Goal: Check status: Check status

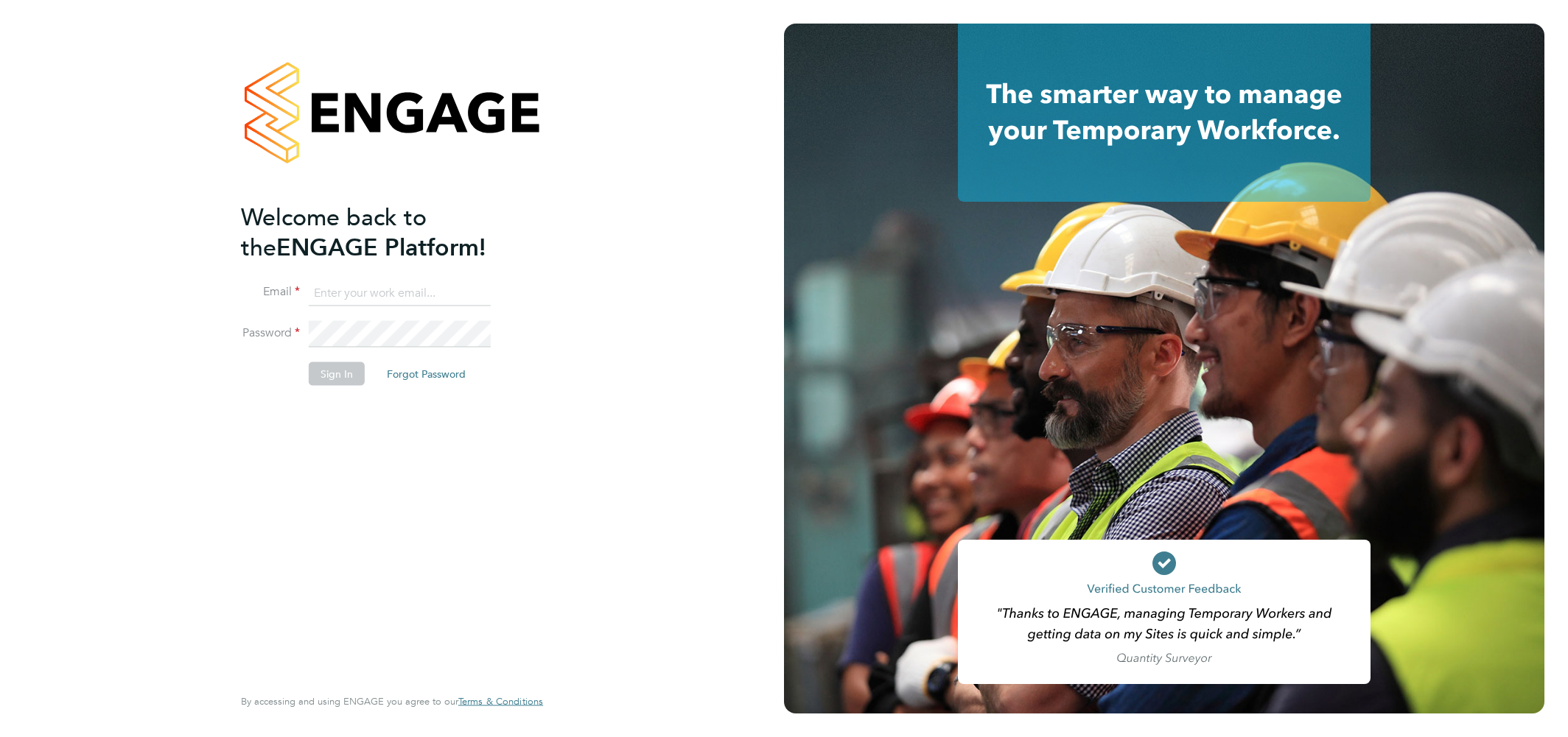
click at [364, 293] on input at bounding box center [399, 293] width 182 height 27
type input "csi.admin@uk.g4s.com"
click at [330, 372] on button "Sign In" at bounding box center [337, 374] width 56 height 24
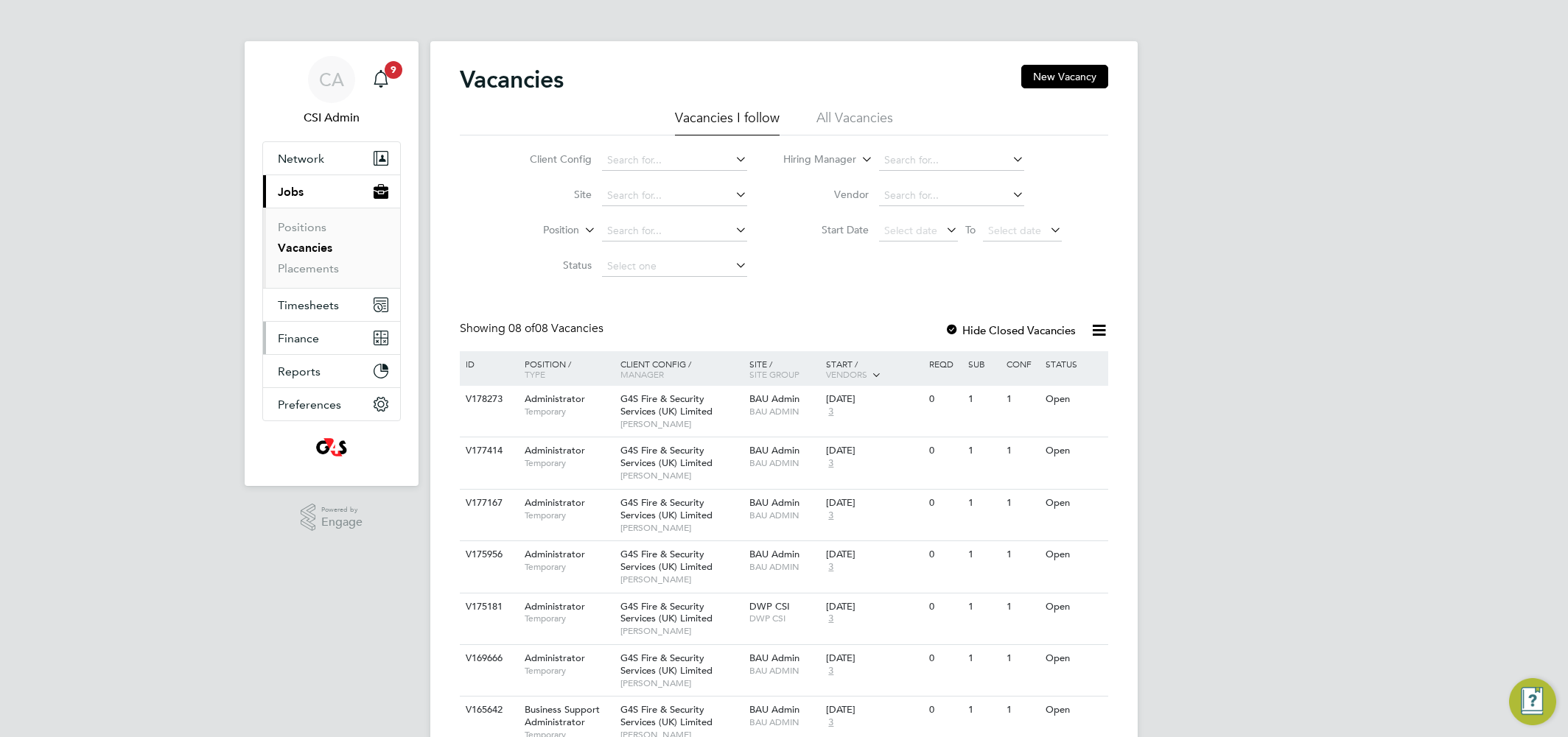
click at [288, 338] on span "Finance" at bounding box center [298, 339] width 41 height 14
click at [314, 299] on span "Timesheets" at bounding box center [308, 306] width 61 height 14
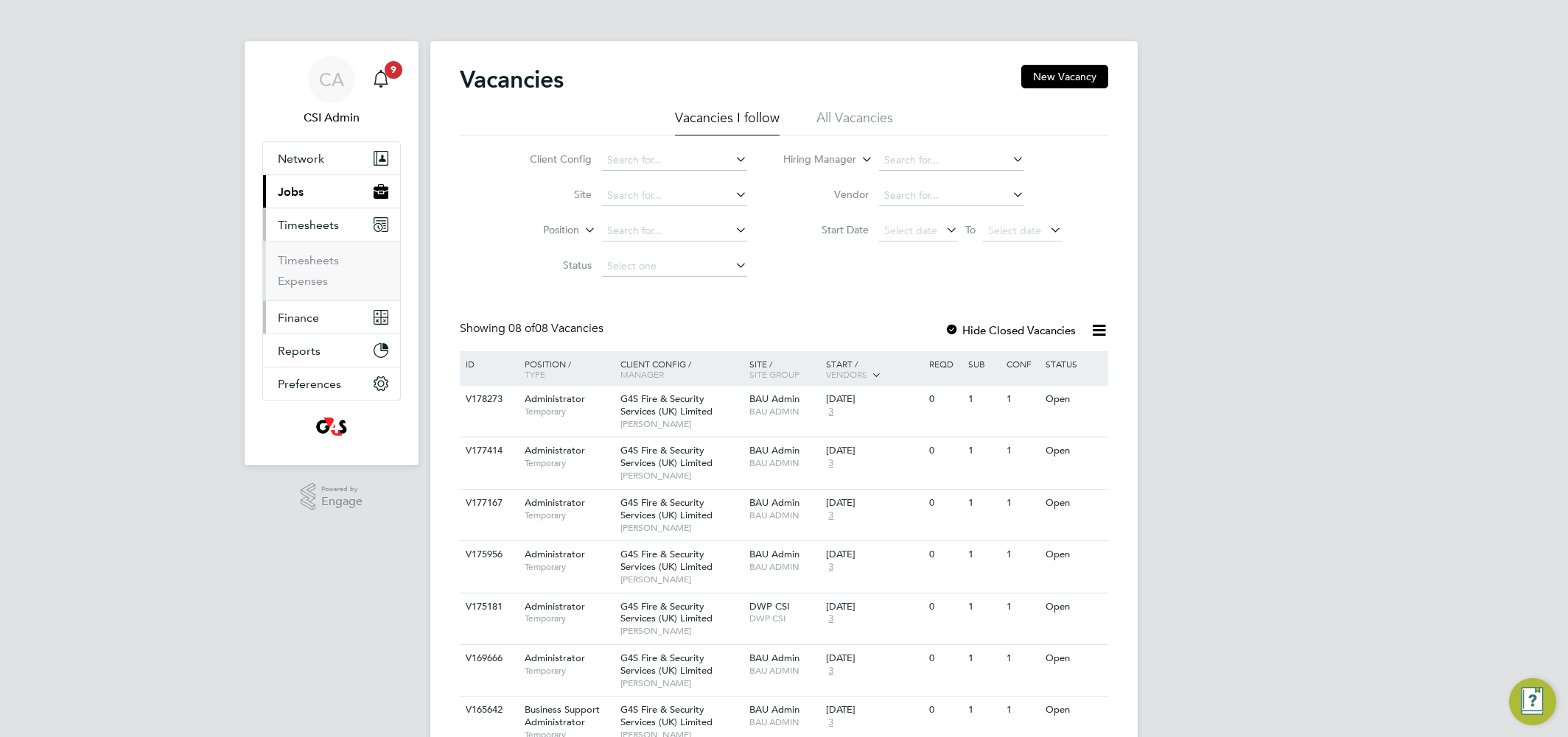
click at [300, 319] on span "Finance" at bounding box center [298, 318] width 41 height 14
click at [309, 296] on link "Invoices & Credit Notes" at bounding box center [324, 301] width 92 height 29
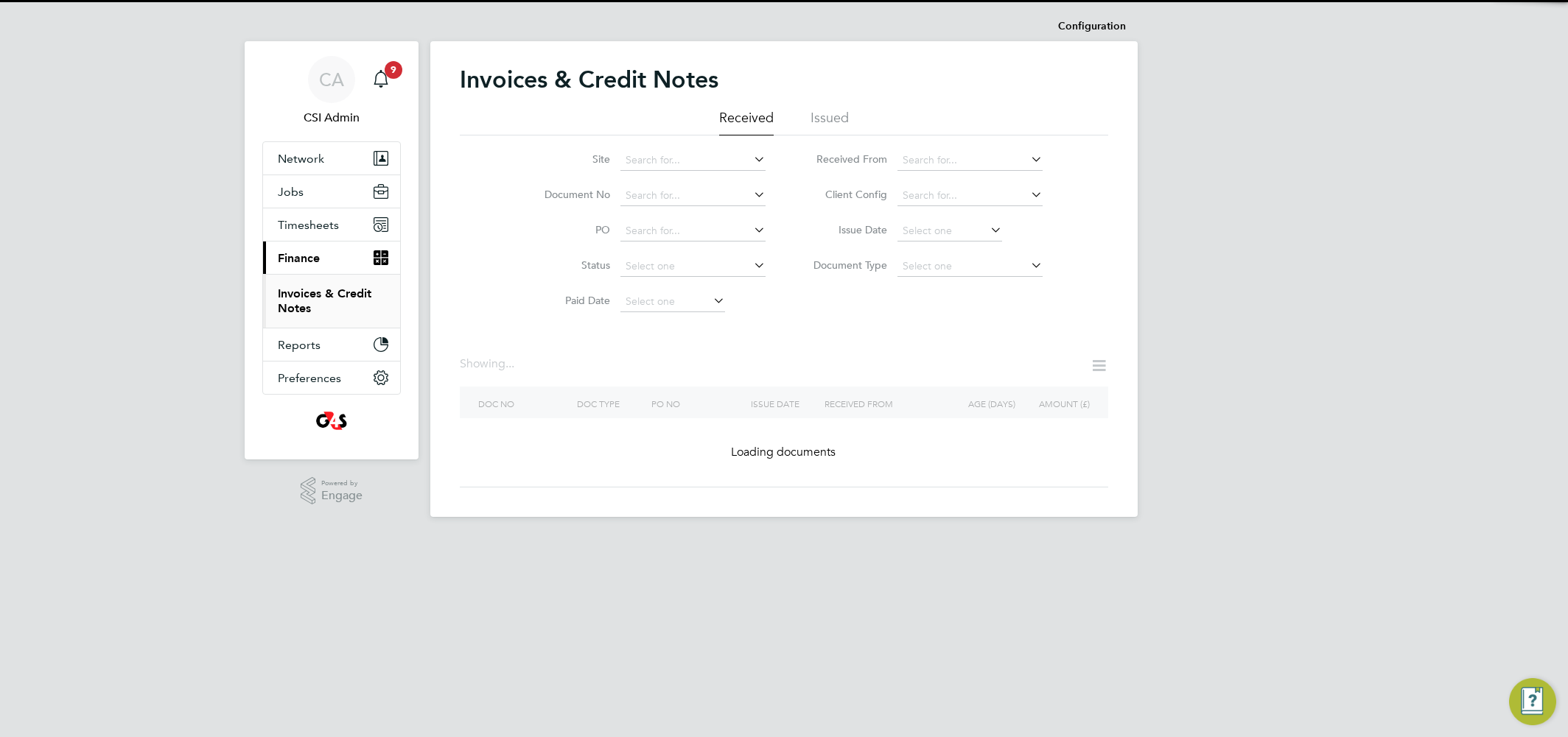
click at [652, 190] on input at bounding box center [693, 195] width 145 height 21
paste input "60GI108559"
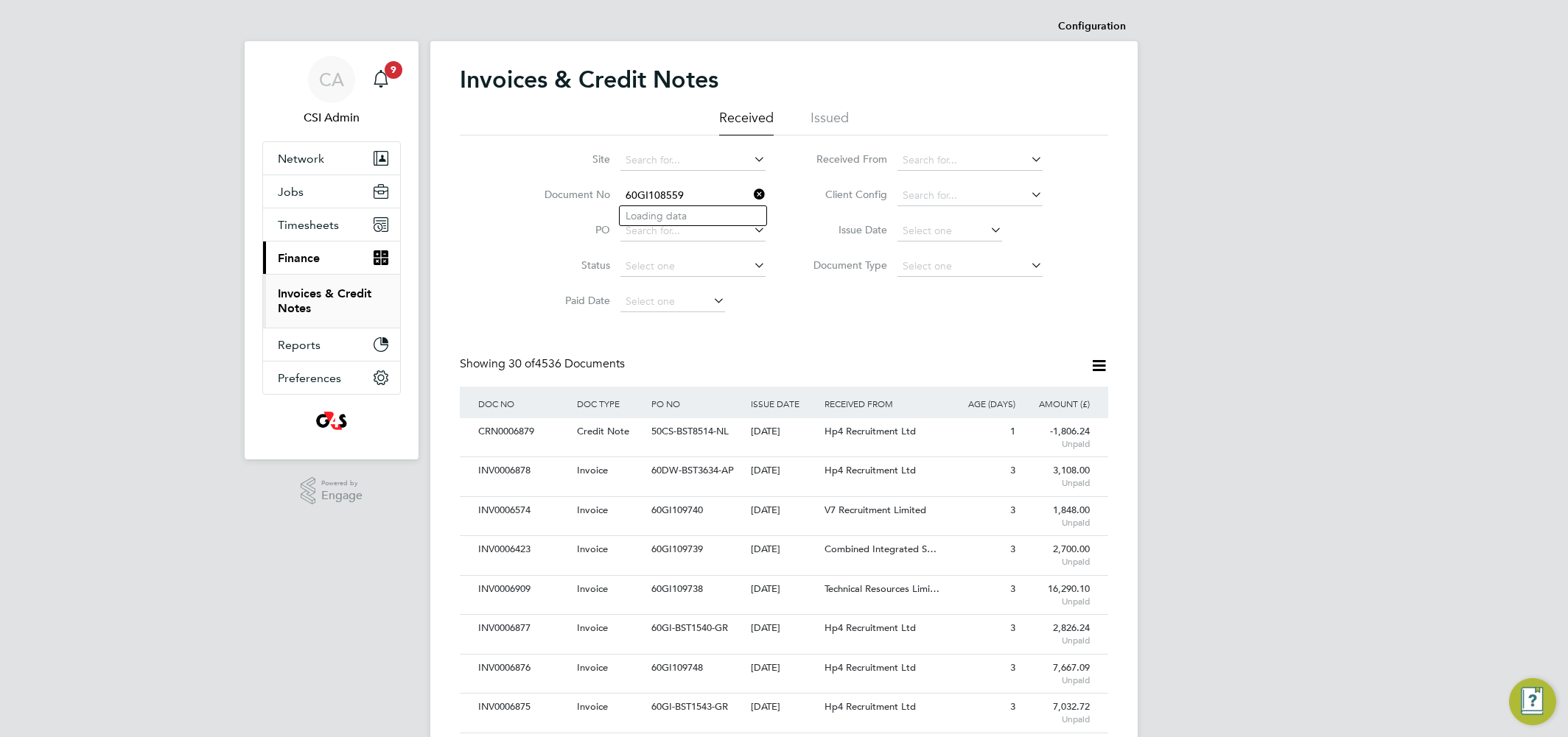
type input "60GI108559"
click at [751, 192] on icon at bounding box center [751, 194] width 0 height 21
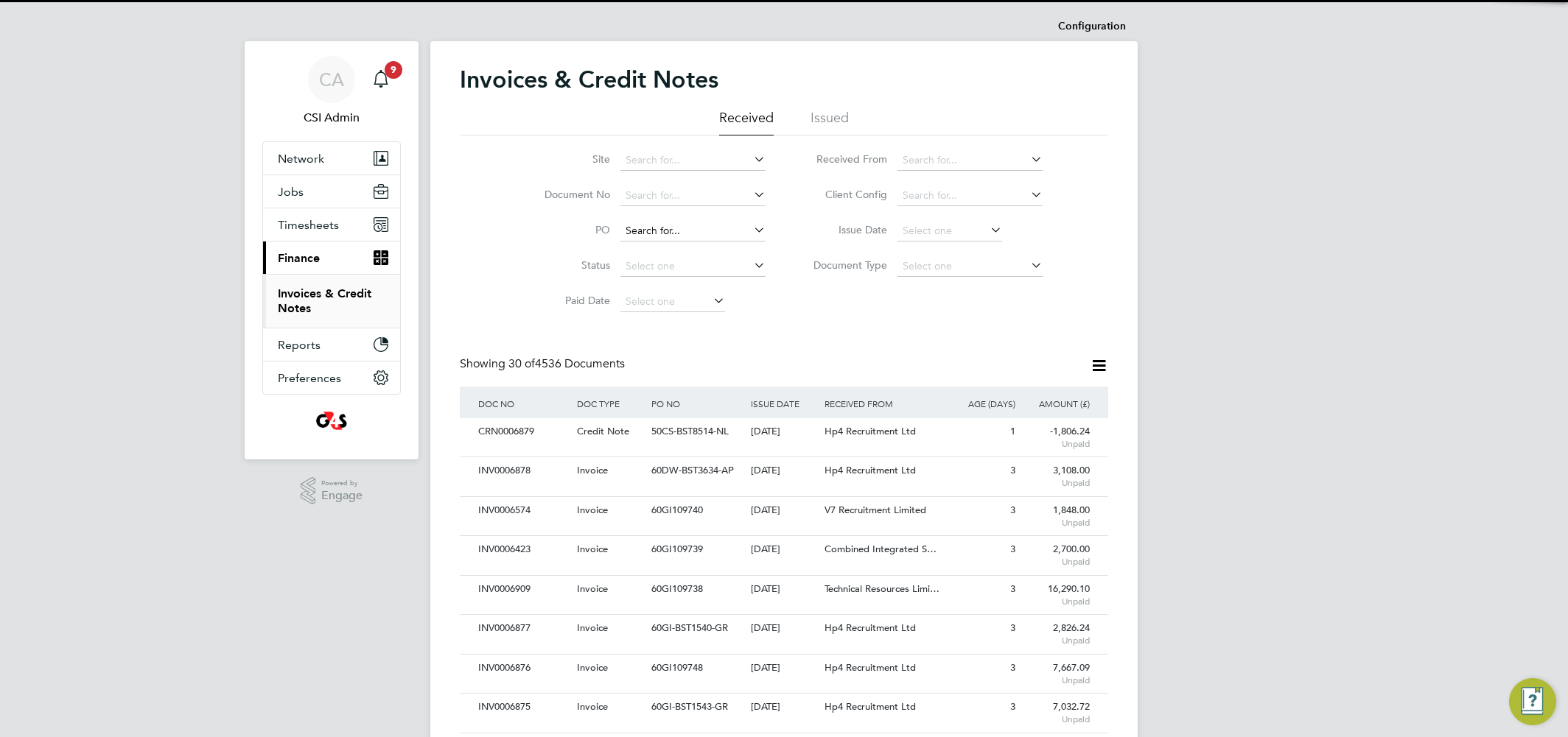
click at [671, 225] on input at bounding box center [693, 231] width 145 height 21
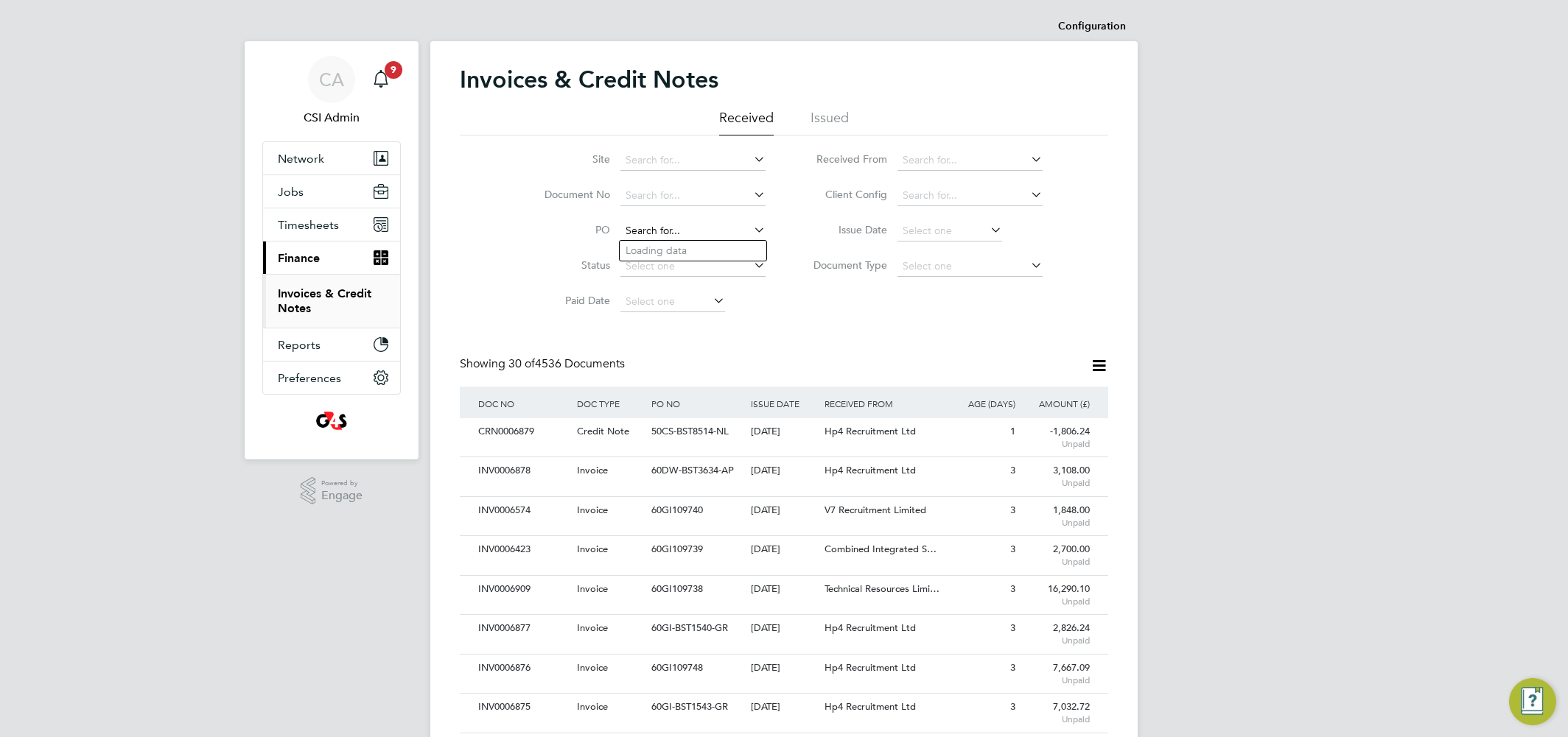
paste input "60GI108559"
type input "60GI108559"
click at [665, 250] on b "60GI108559" at bounding box center [654, 251] width 58 height 13
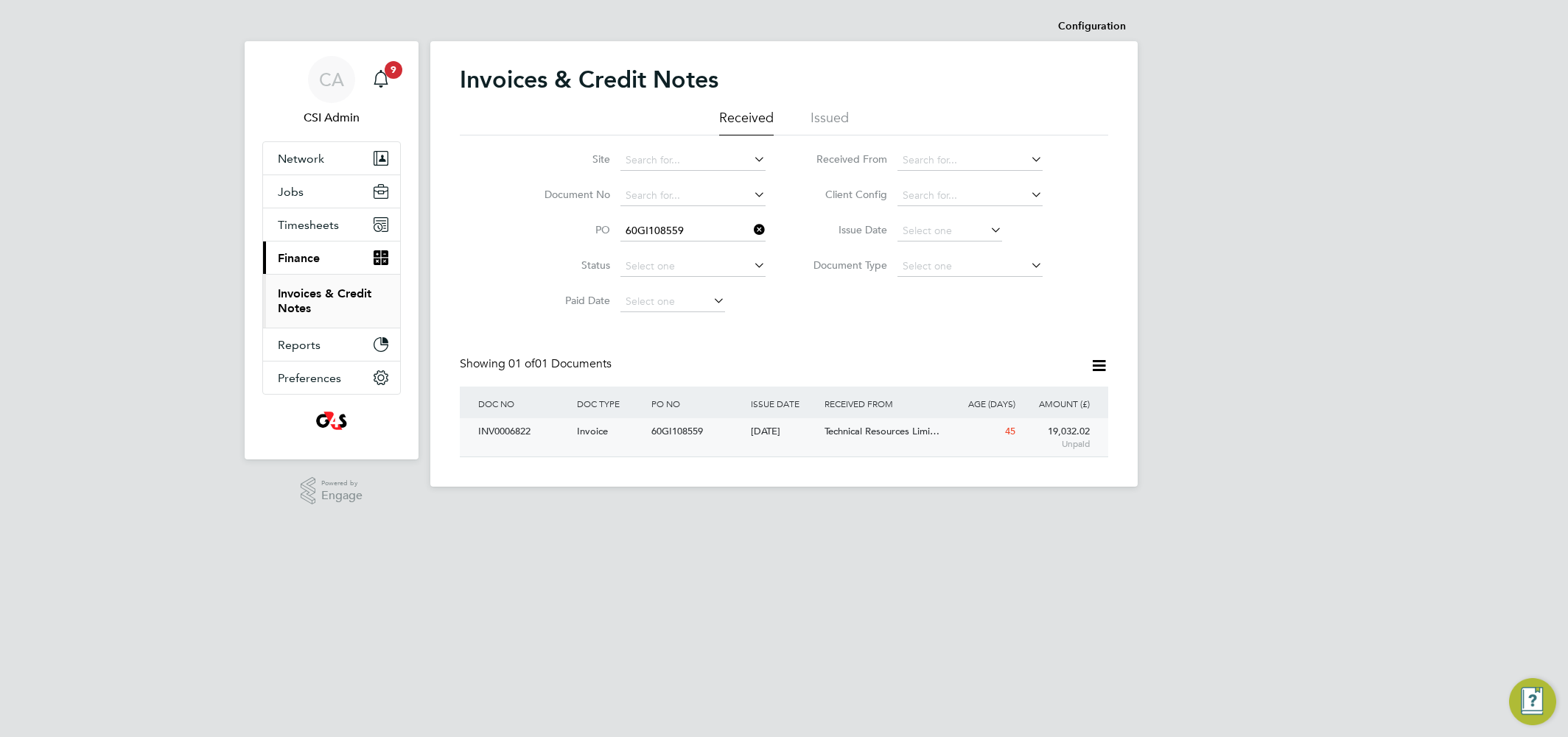
click at [668, 439] on div "60GI108559" at bounding box center [696, 431] width 99 height 27
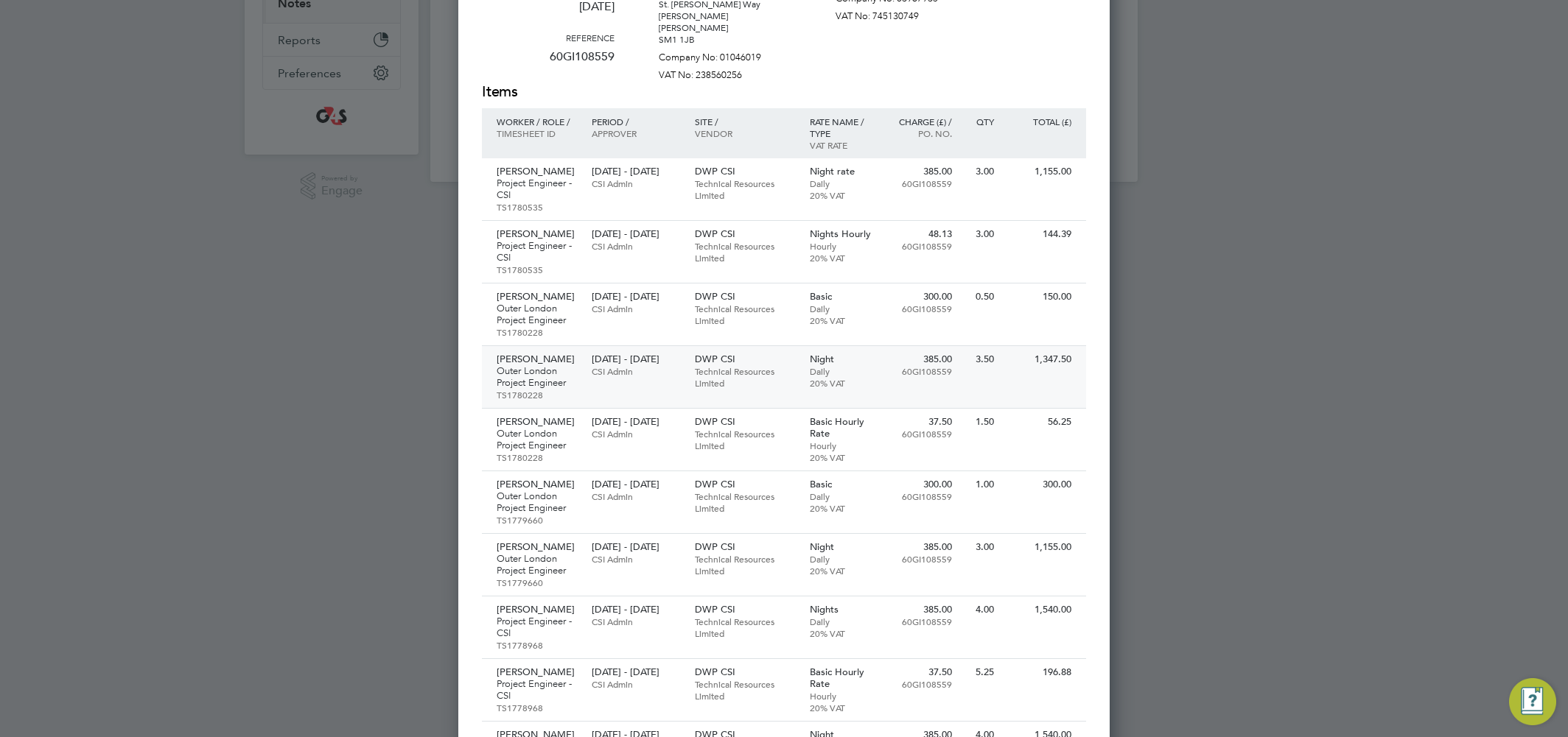
scroll to position [190, 0]
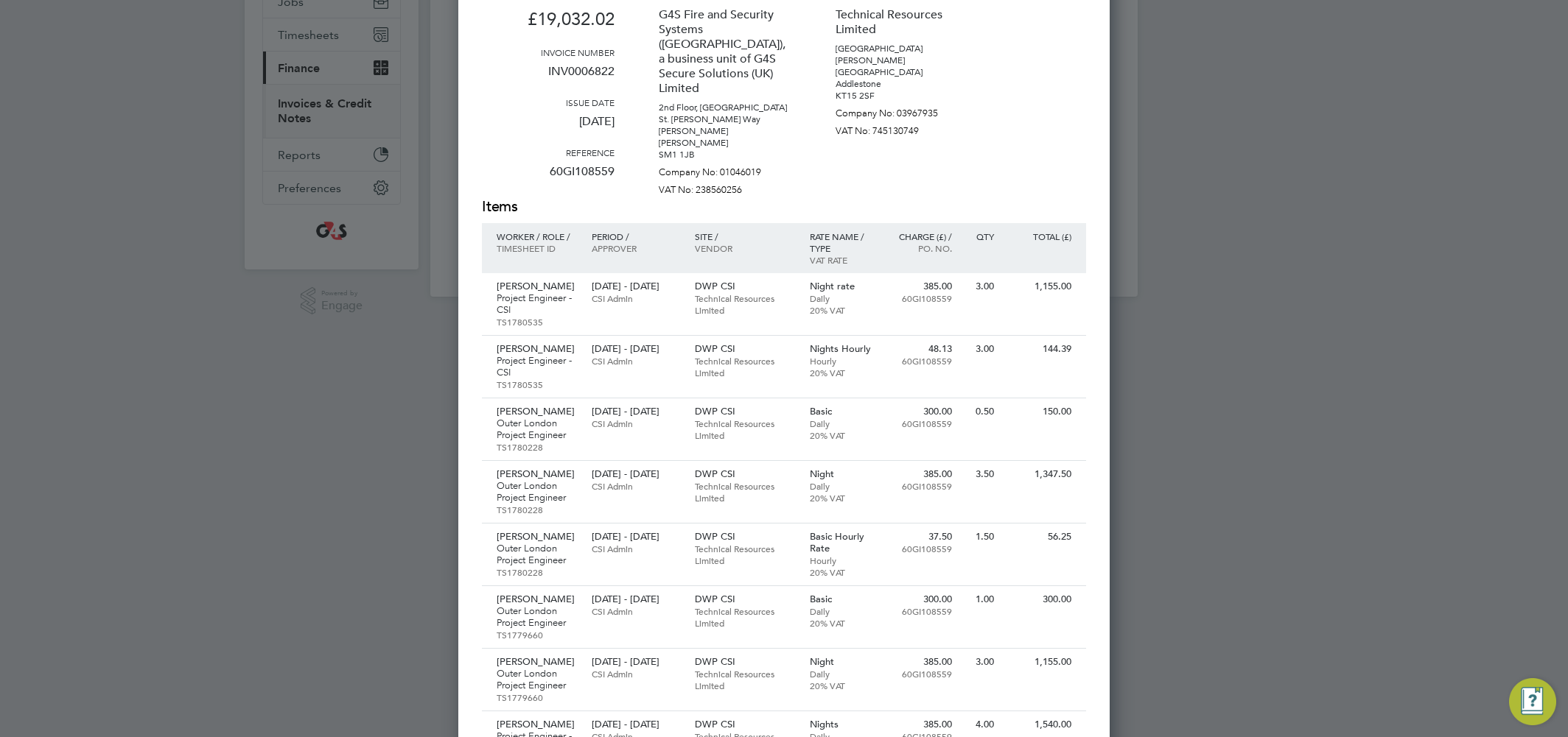
click at [1144, 133] on div at bounding box center [784, 368] width 1568 height 737
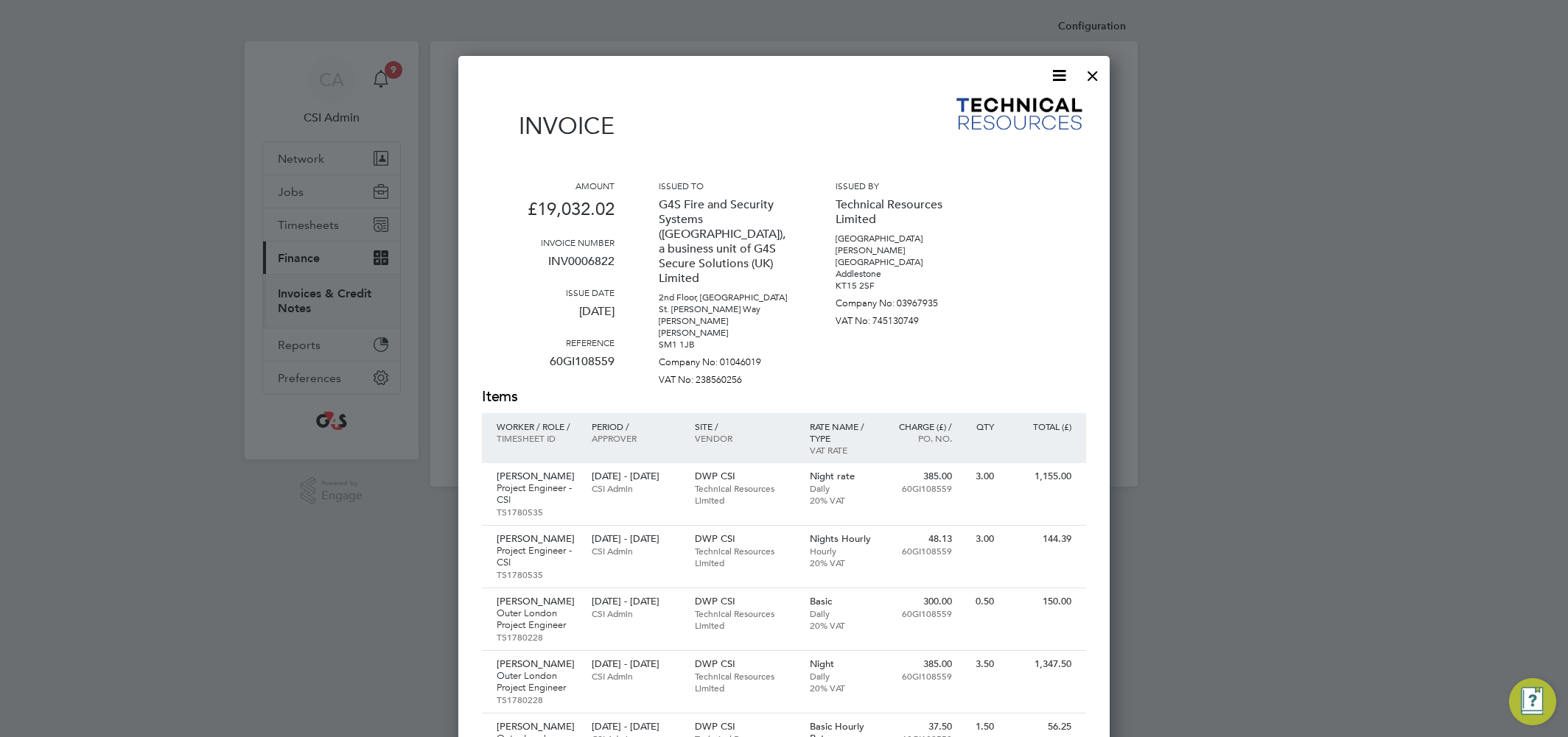
click at [1091, 78] on div at bounding box center [1093, 72] width 27 height 27
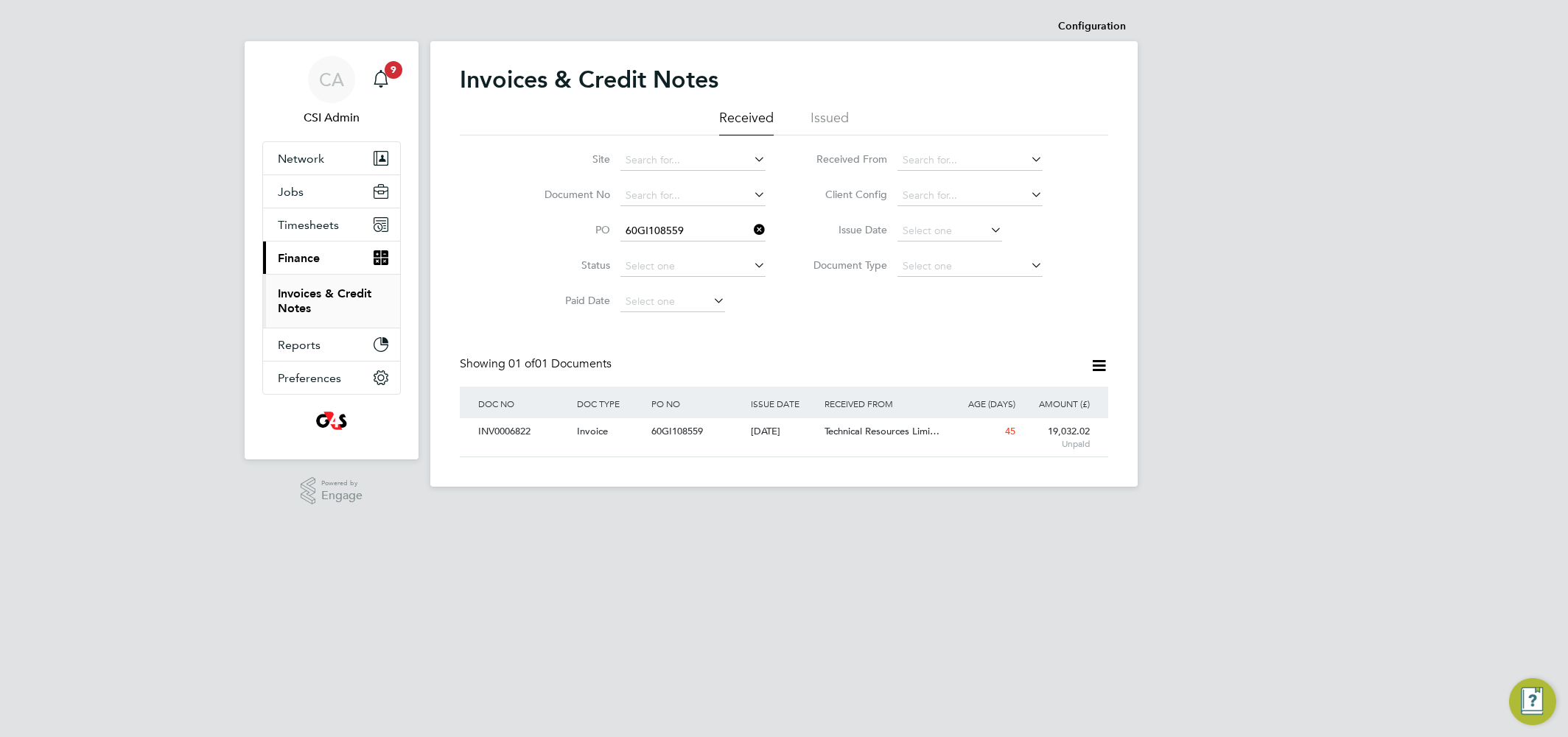
drag, startPoint x: 756, startPoint y: 225, endPoint x: 697, endPoint y: 225, distance: 59.0
click at [751, 225] on icon at bounding box center [751, 229] width 0 height 21
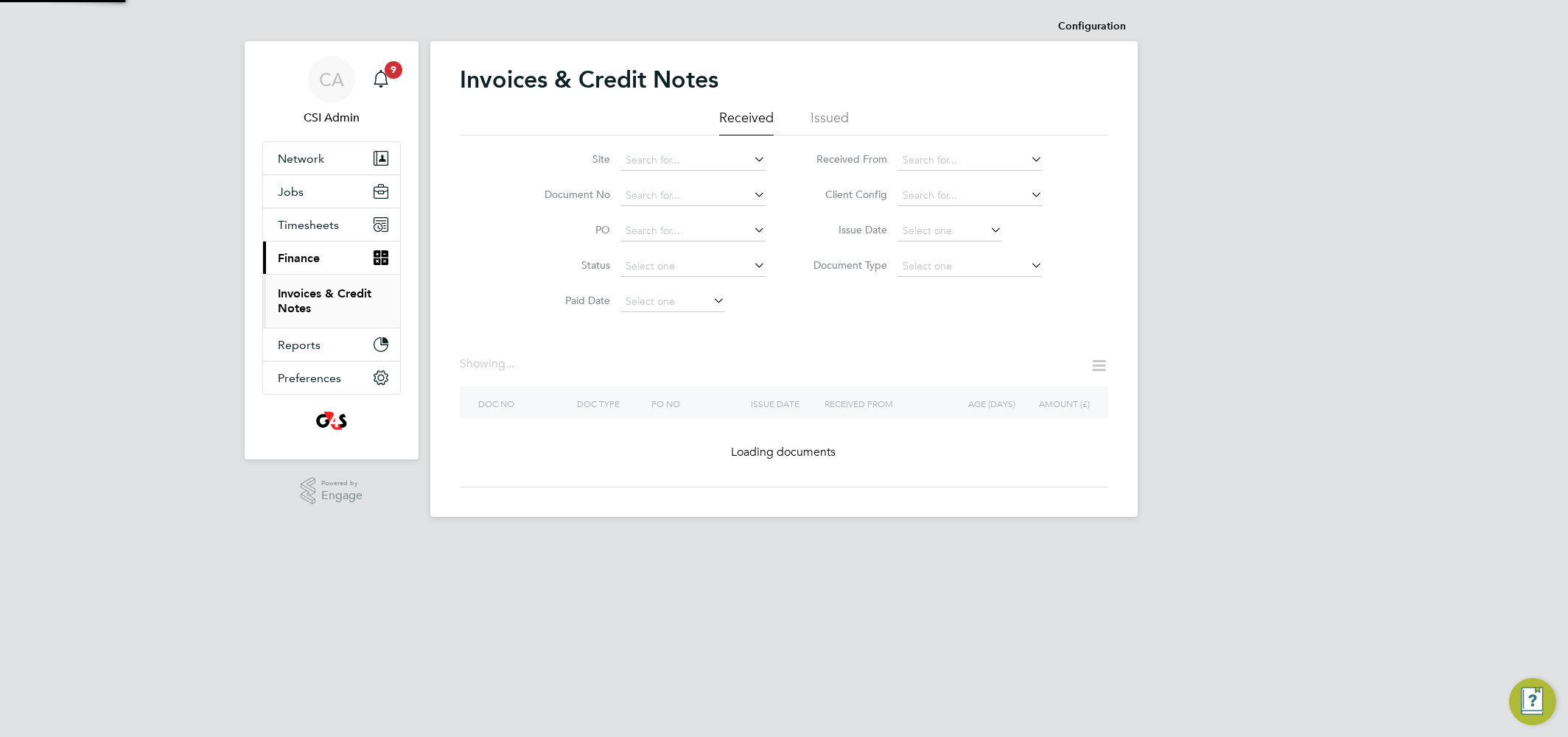
click at [689, 225] on input at bounding box center [693, 231] width 145 height 21
paste input "60GI109021"
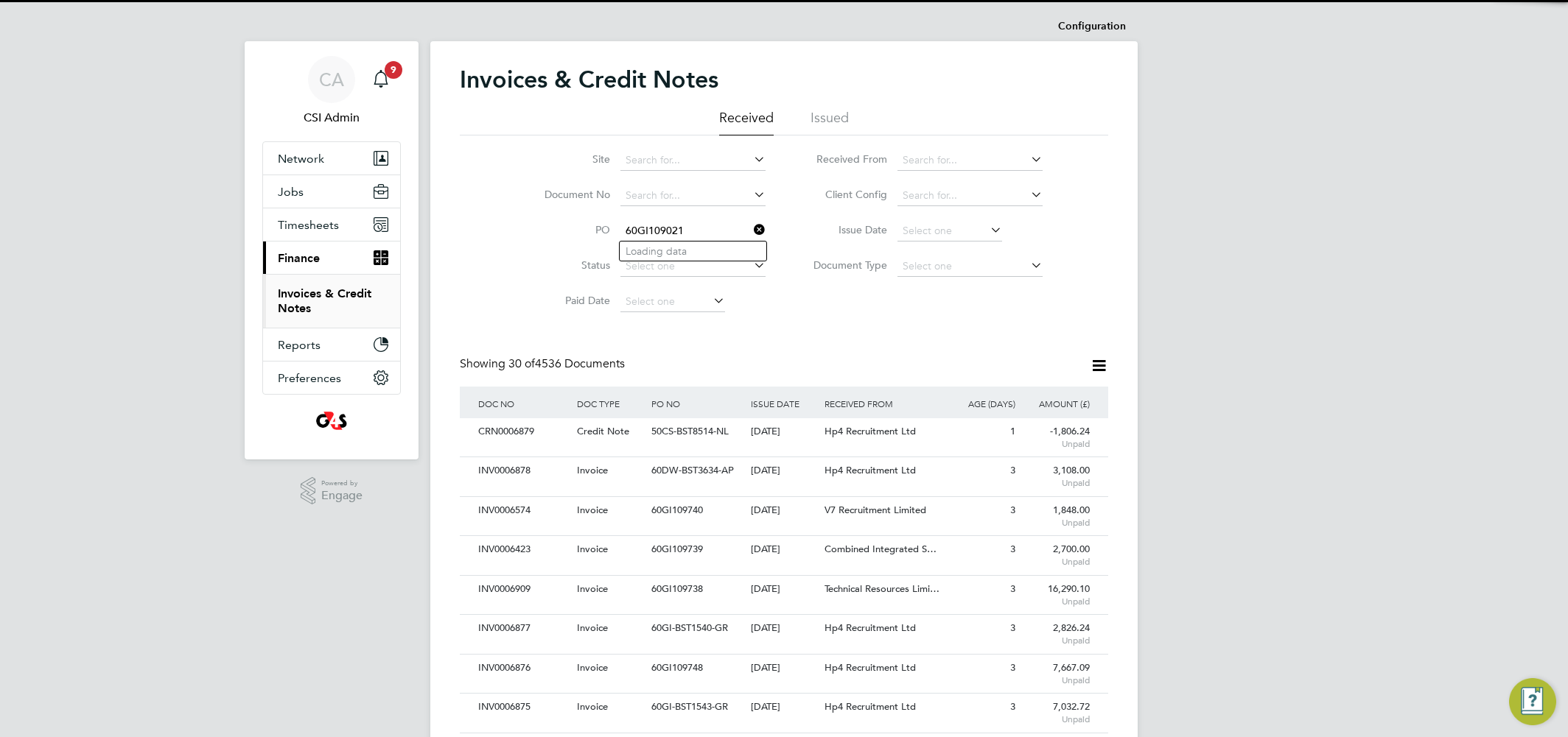
scroll to position [28, 101]
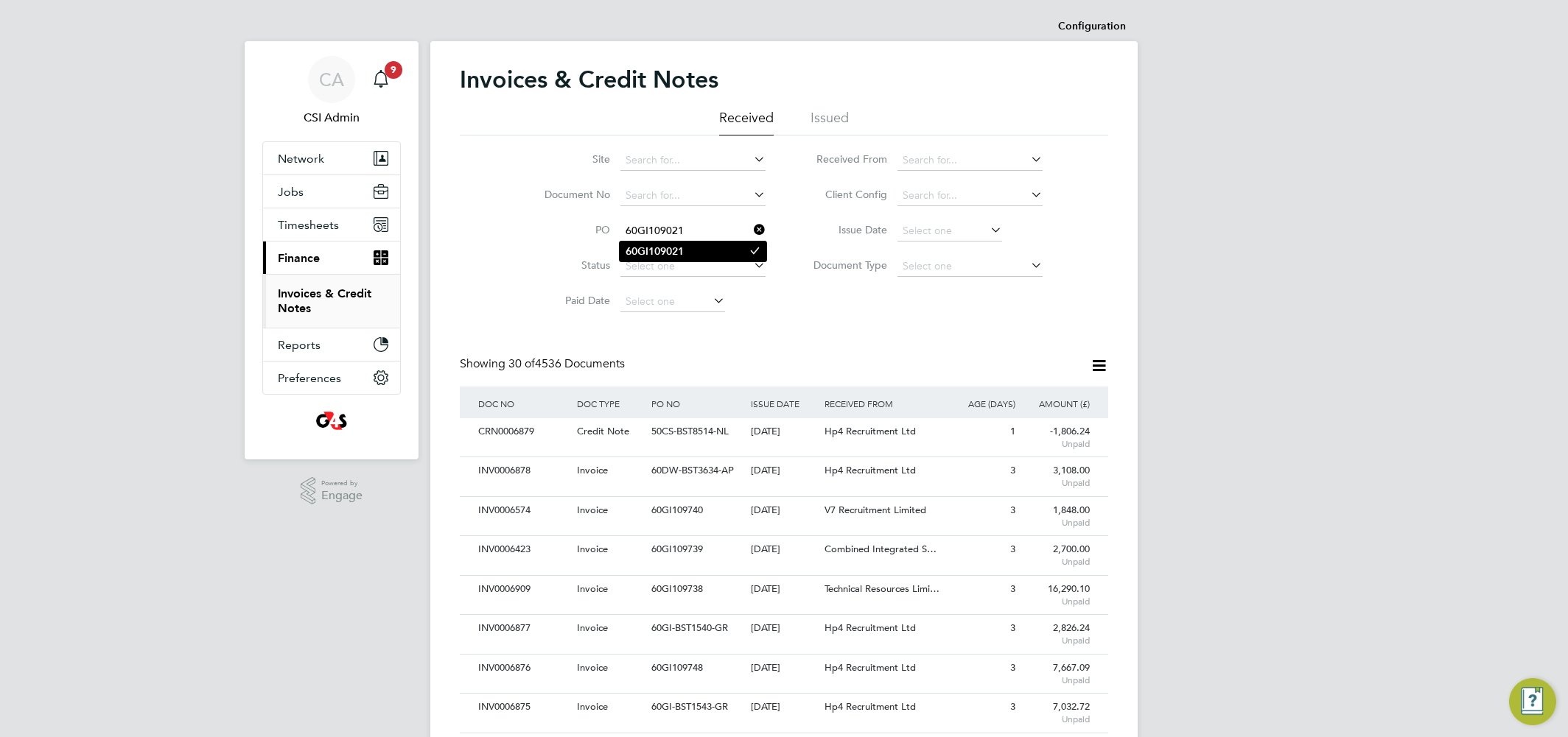
type input "60GI109021"
click at [680, 252] on b "60GI109021" at bounding box center [654, 251] width 58 height 13
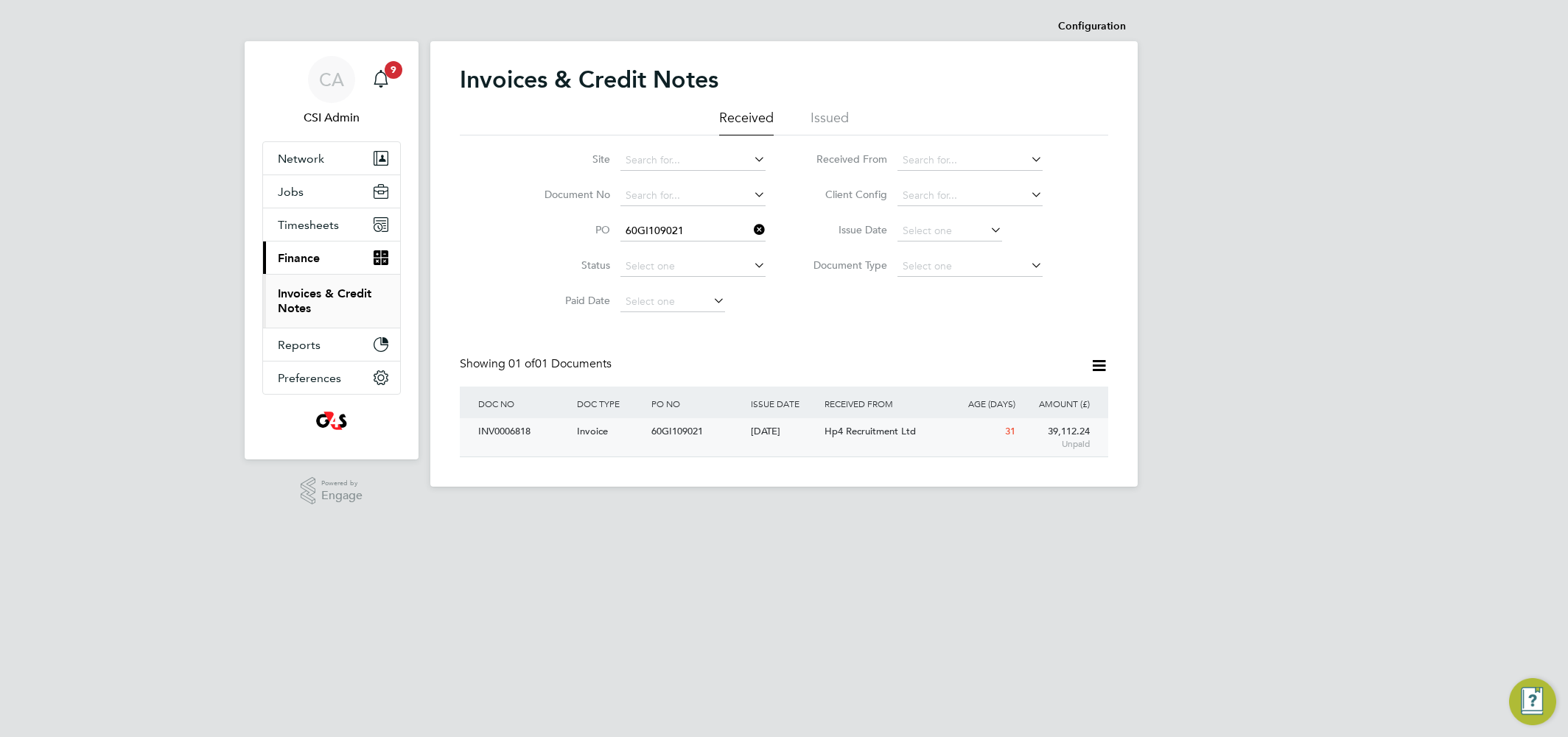
click at [573, 425] on div "INV0006818" at bounding box center [523, 431] width 99 height 27
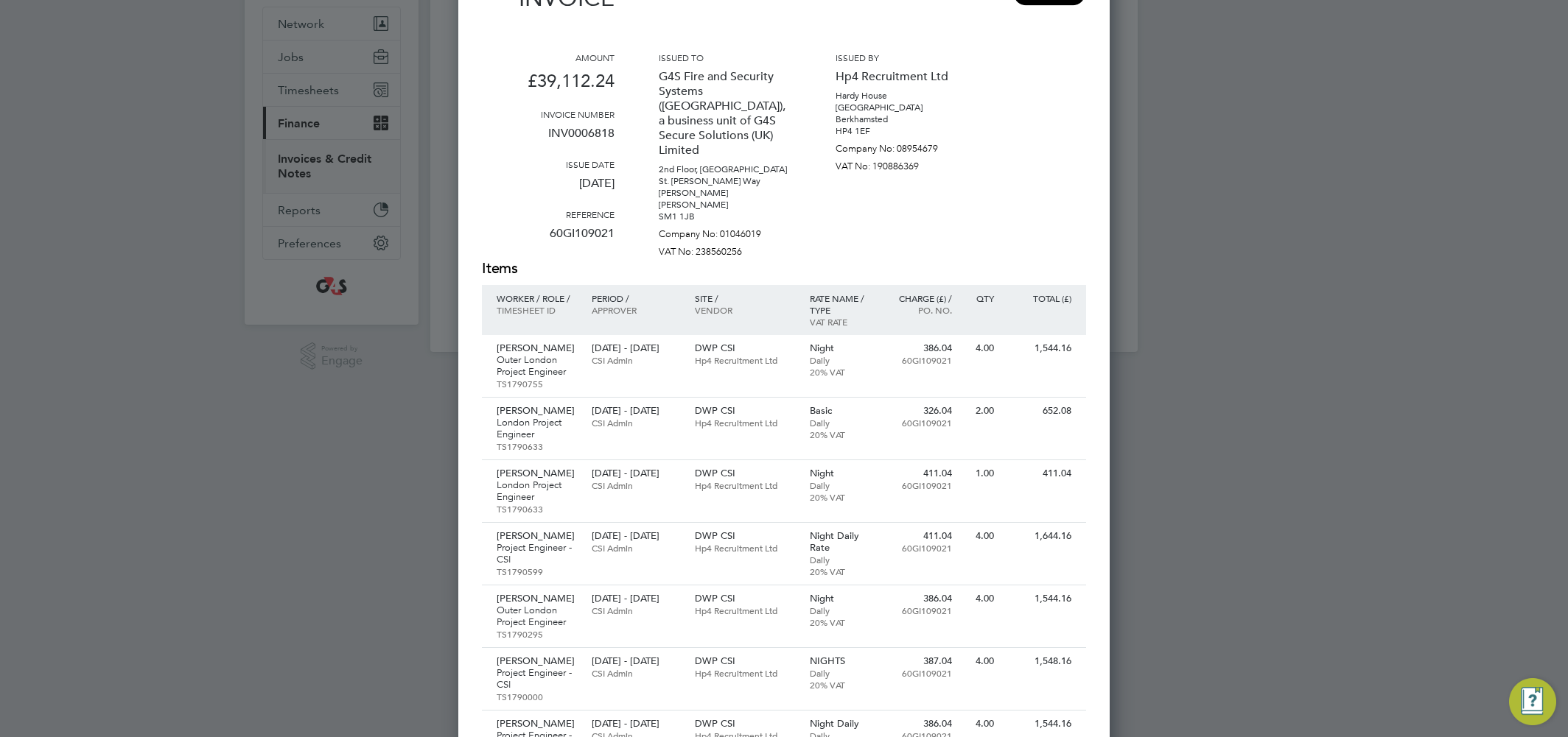
scroll to position [124, 0]
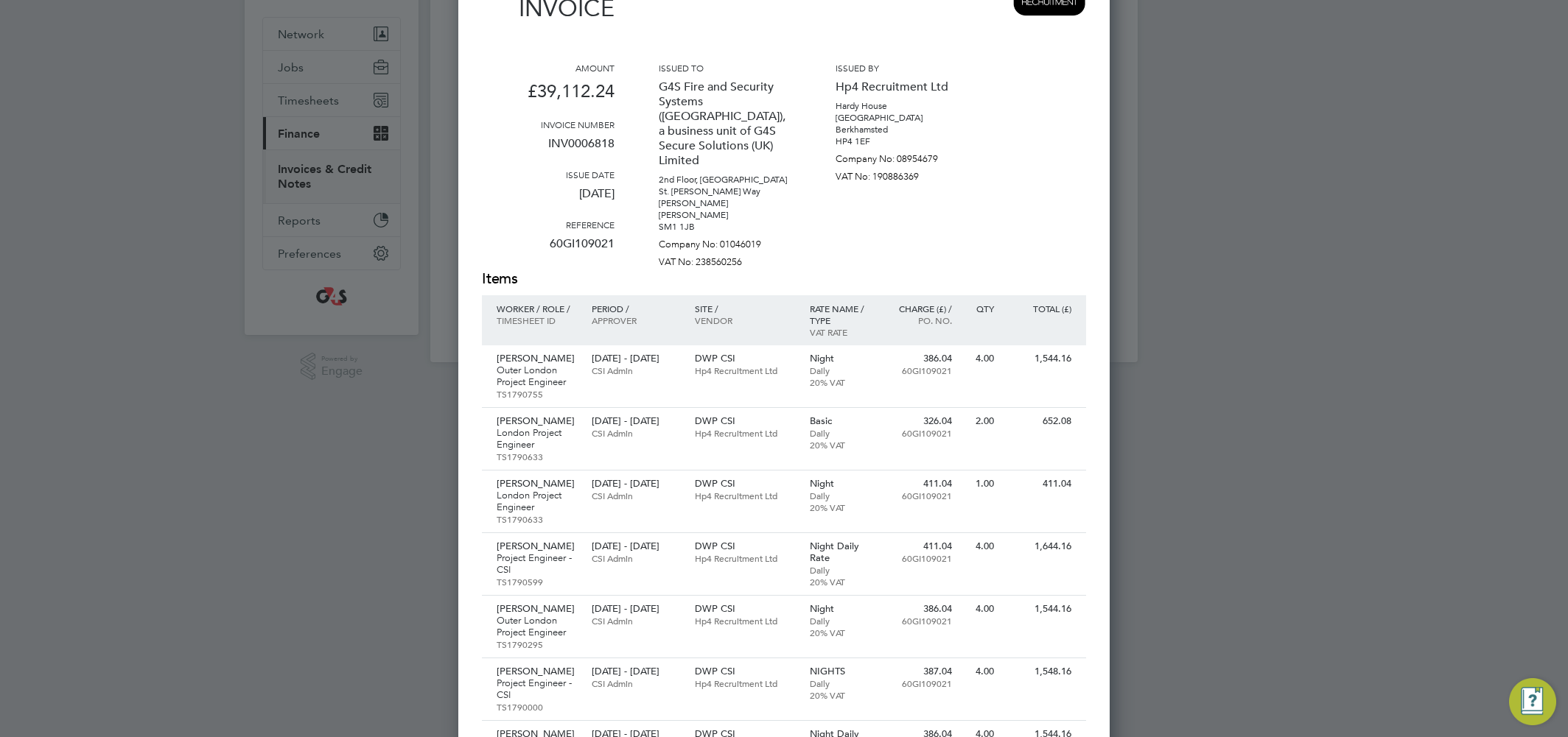
click at [345, 393] on div at bounding box center [784, 368] width 1568 height 737
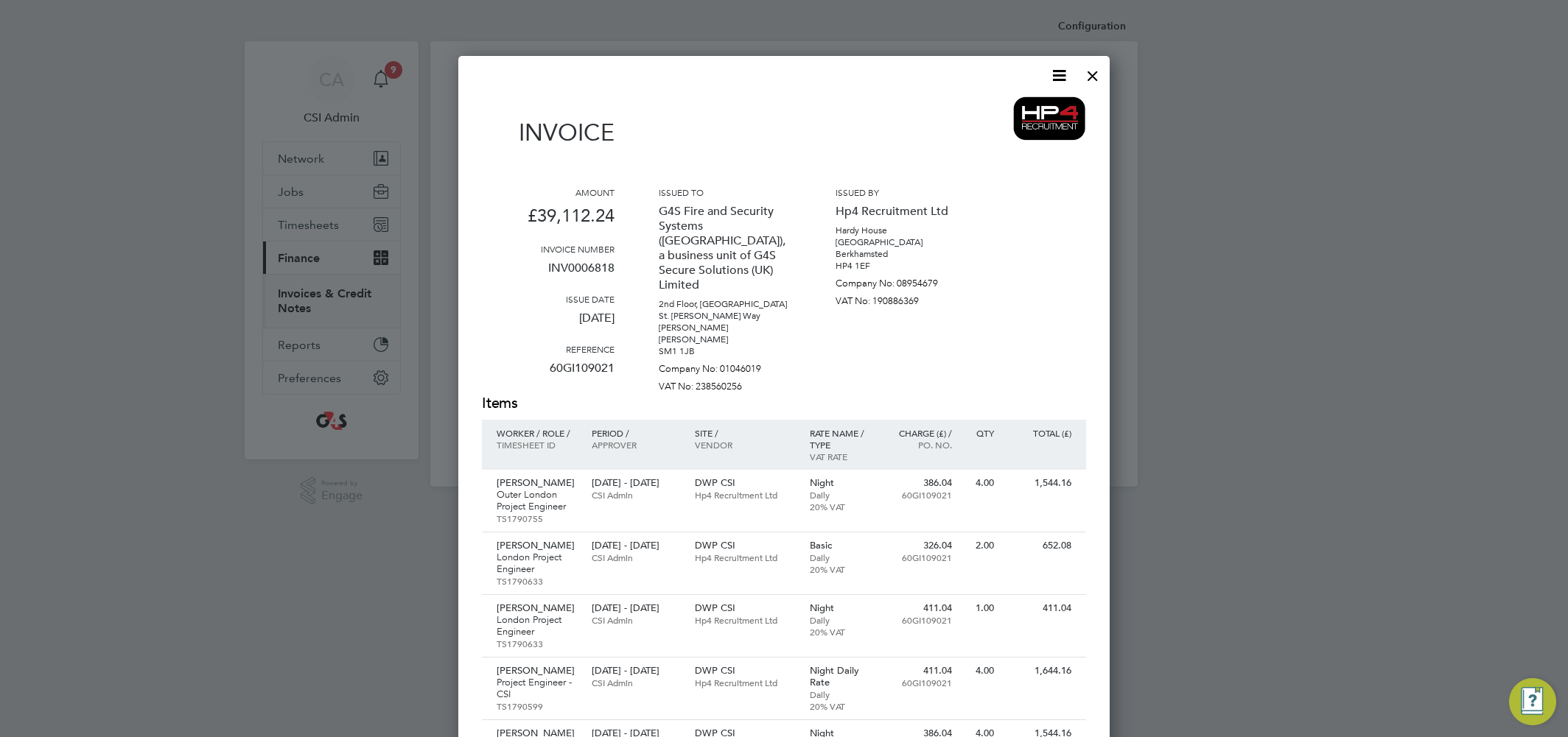
click at [1091, 79] on div at bounding box center [1093, 72] width 27 height 27
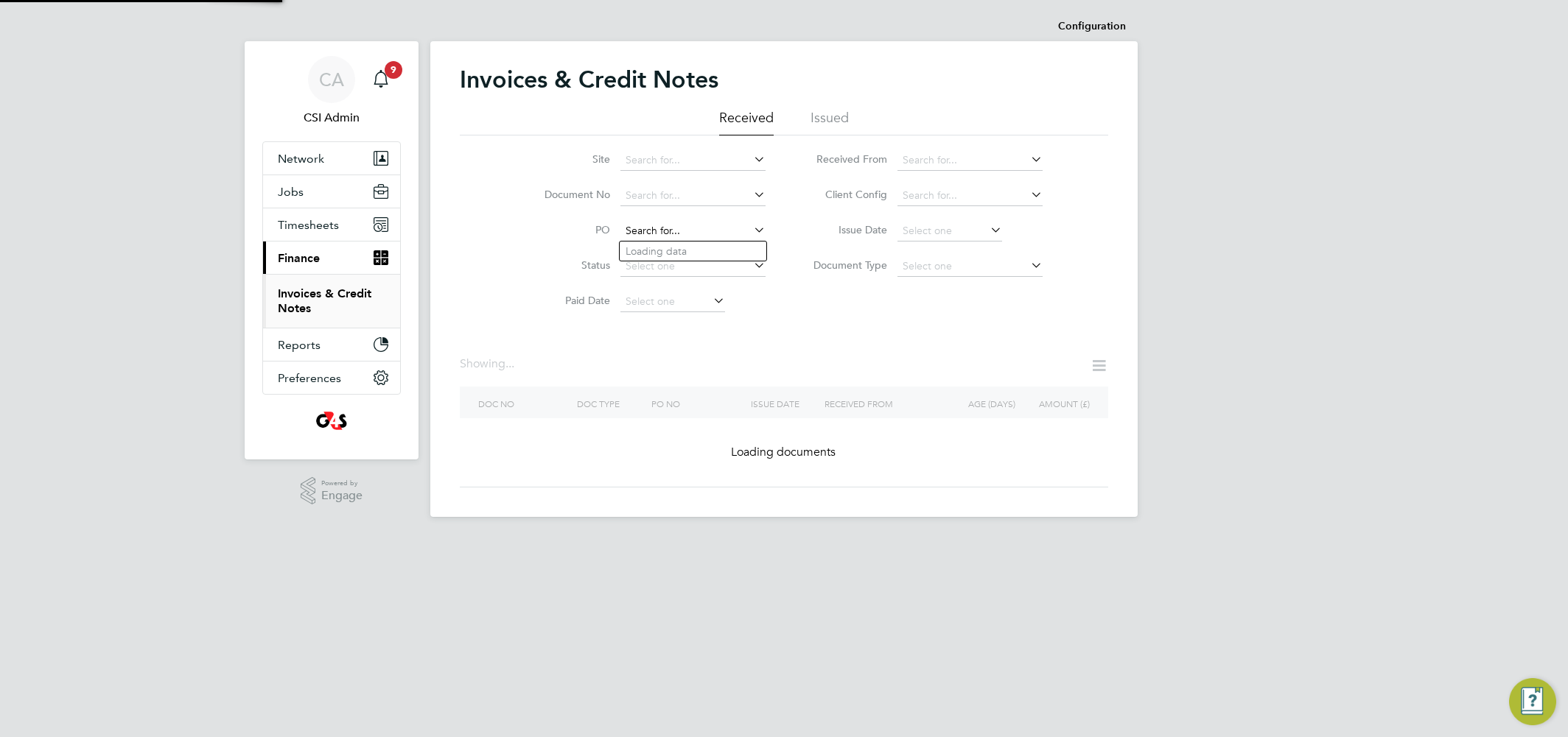
click at [709, 226] on input at bounding box center [693, 231] width 145 height 21
paste input "60GI109435"
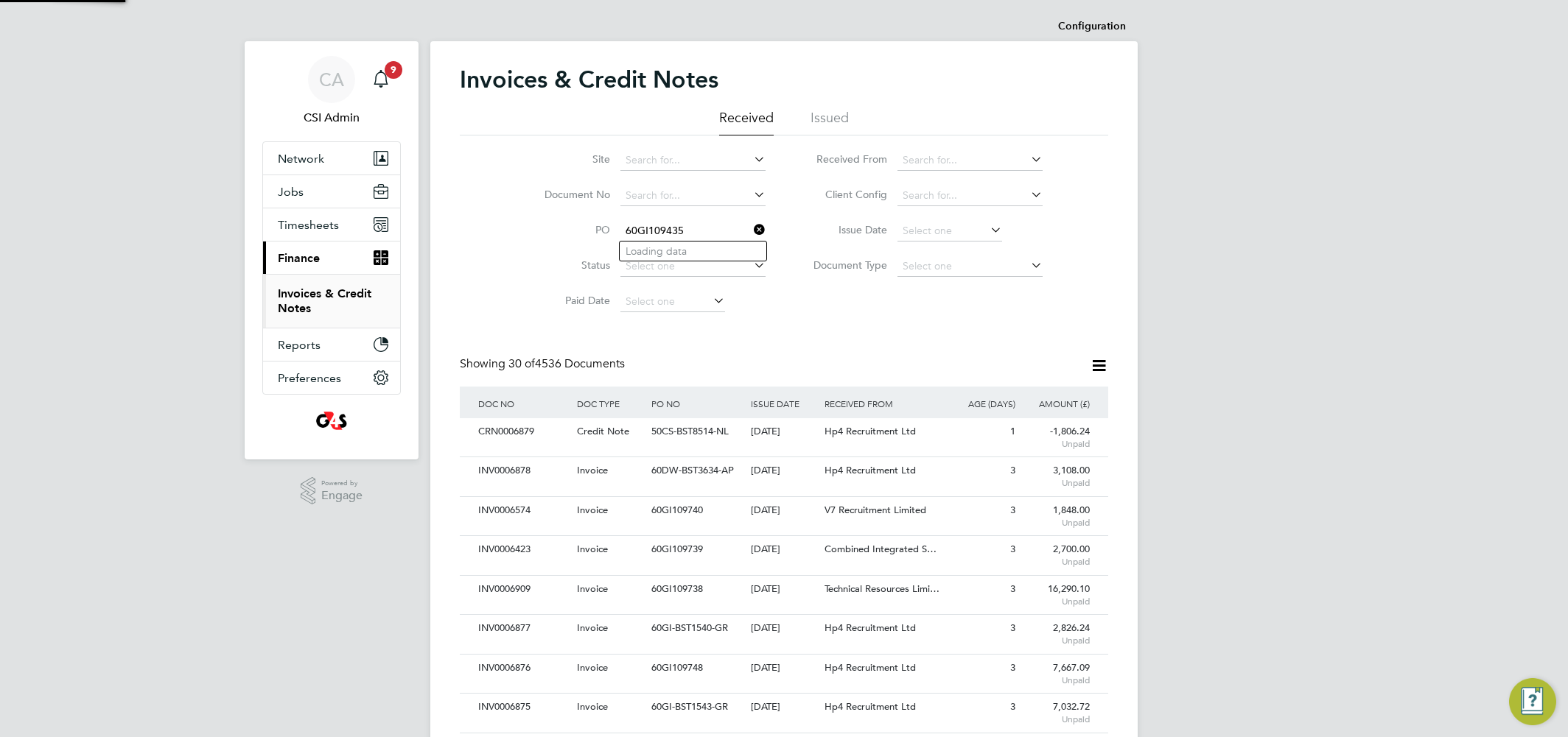
scroll to position [28, 101]
type input "60GI109435"
click at [656, 225] on input at bounding box center [693, 231] width 145 height 21
paste input "60GI109435"
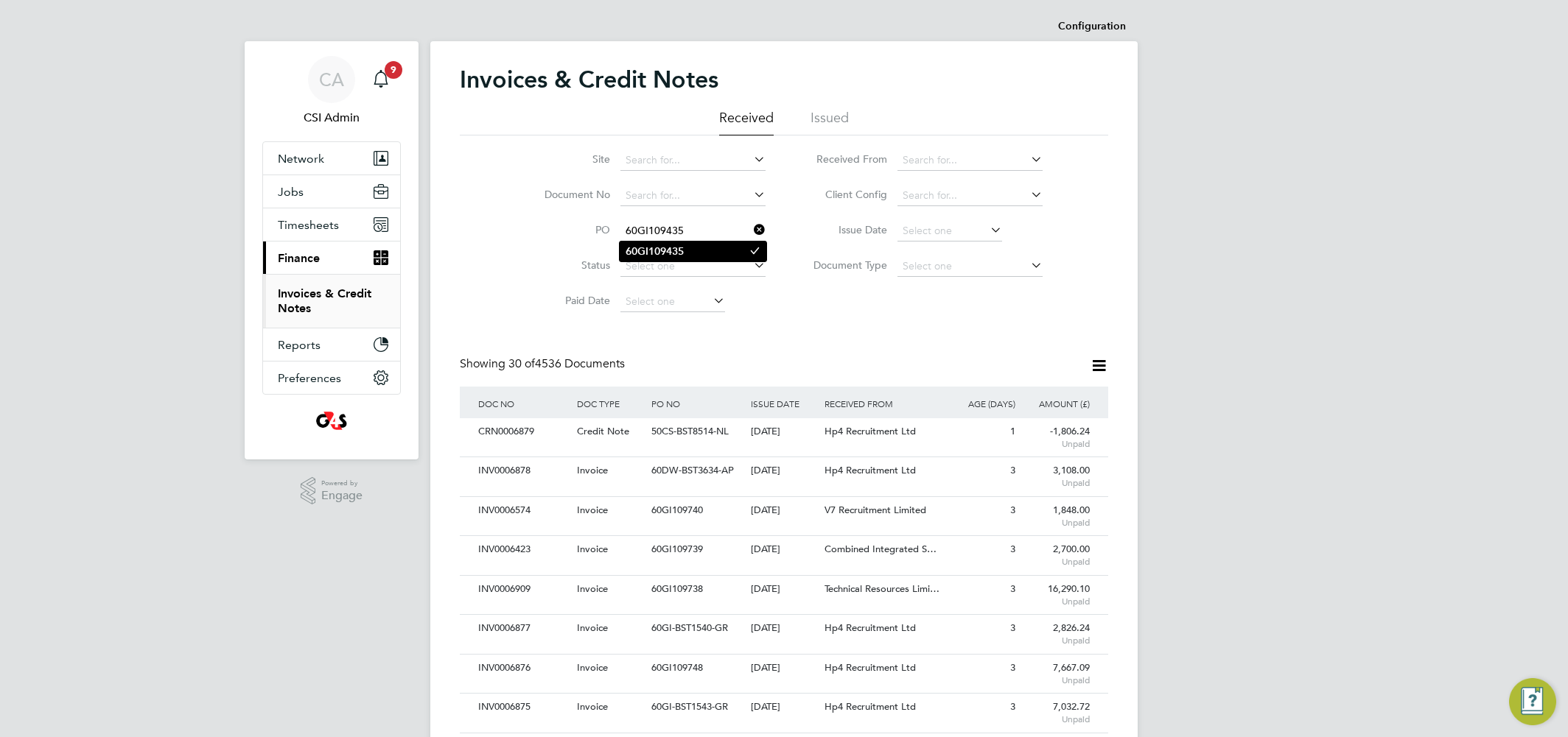
type input "60GI109435"
click at [673, 250] on b "60GI109435" at bounding box center [654, 251] width 58 height 13
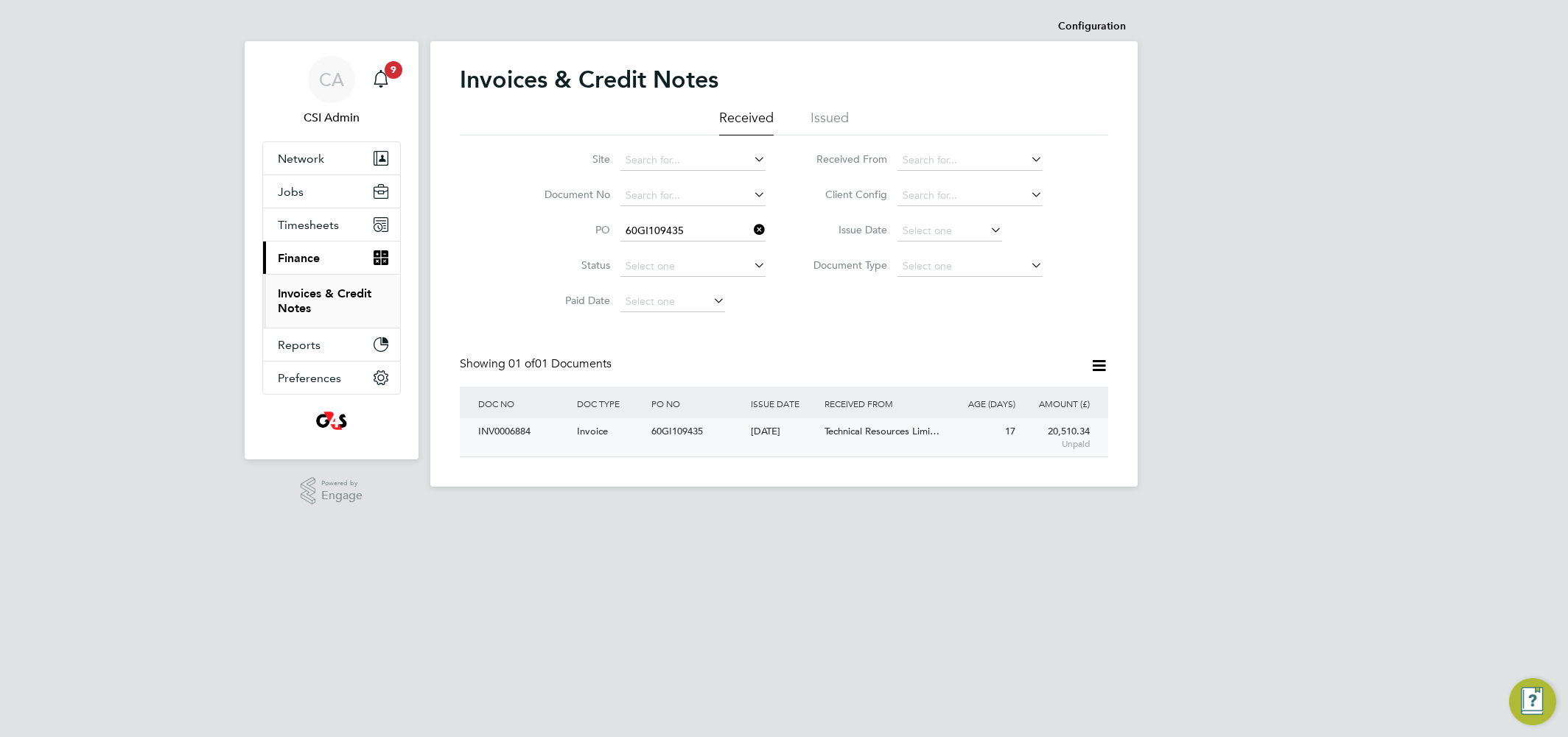
click at [627, 434] on div "Invoice" at bounding box center [610, 431] width 75 height 27
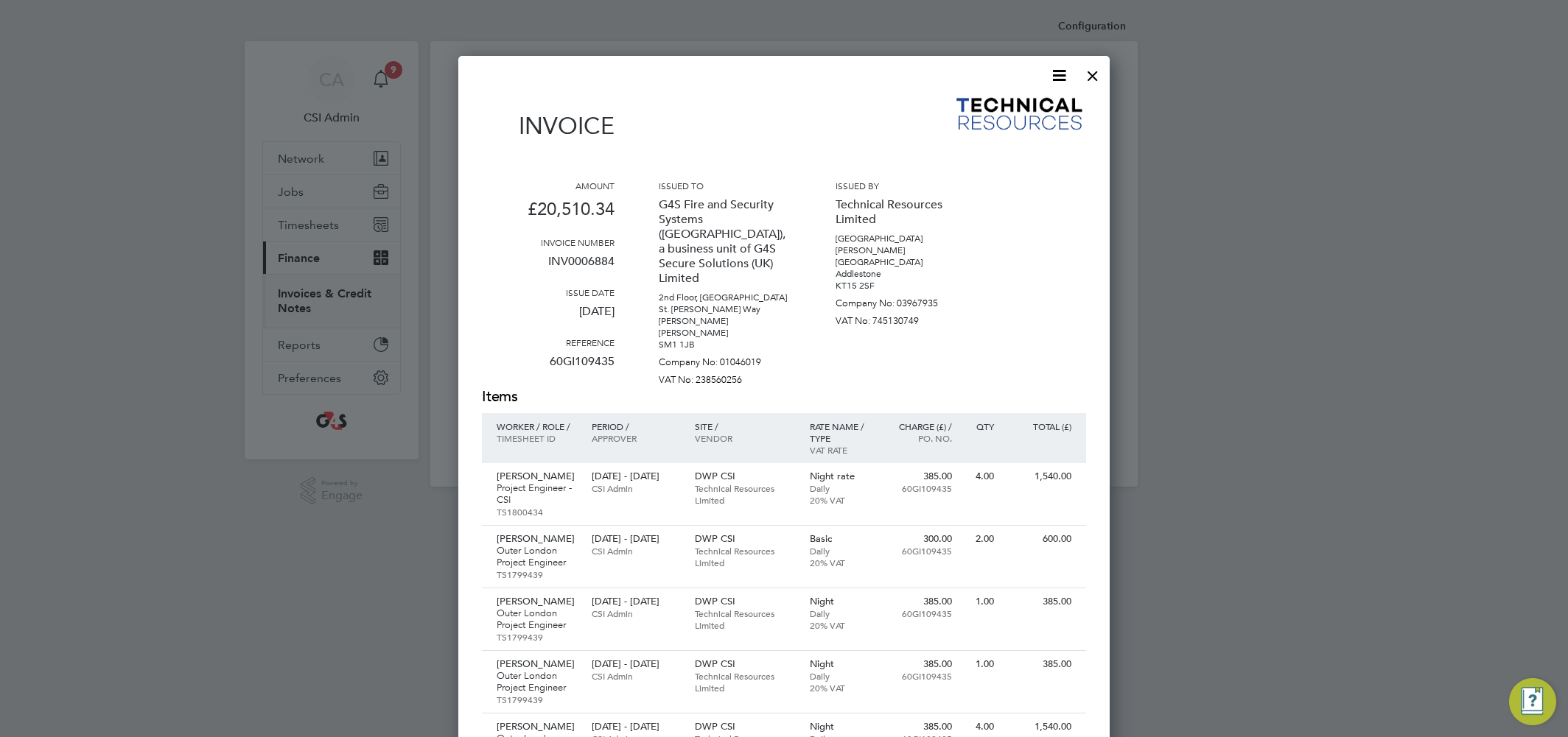
click at [1089, 72] on div at bounding box center [1093, 72] width 27 height 27
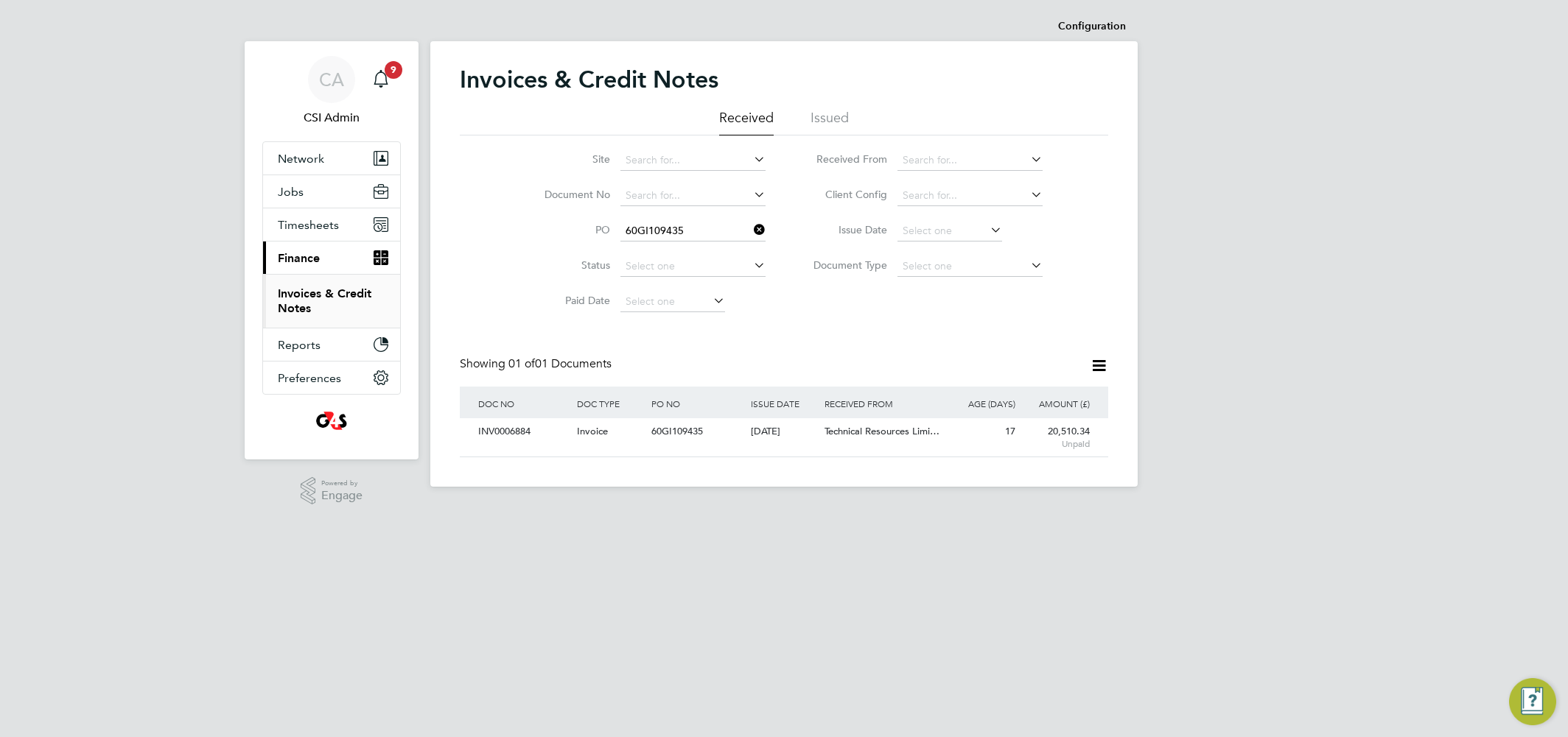
drag, startPoint x: 1289, startPoint y: 118, endPoint x: 1249, endPoint y: 87, distance: 50.6
click at [1289, 116] on div "CA CSI Admin Notifications 9 Applications: Network Team Members Businesses Site…" at bounding box center [784, 255] width 1568 height 511
